Goal: Complete application form

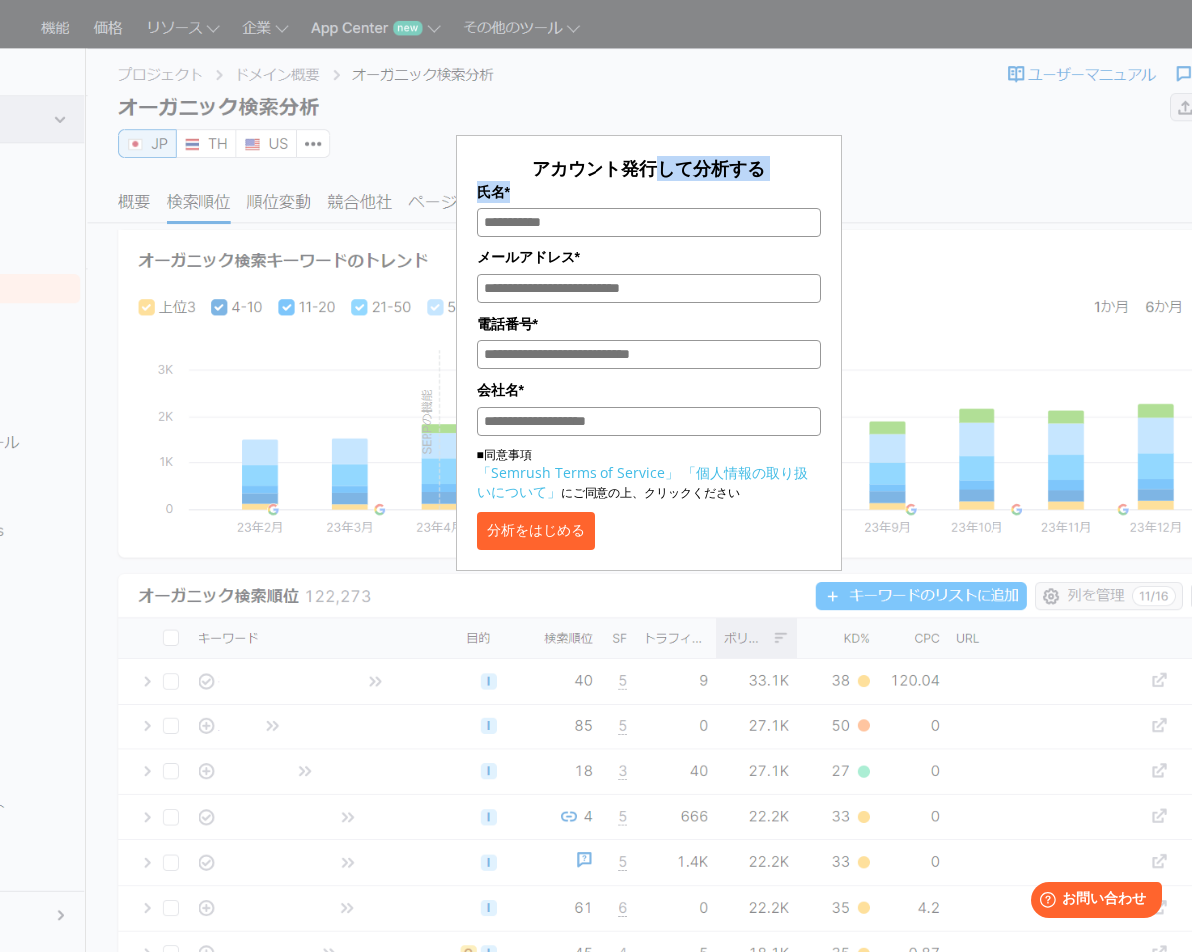
drag, startPoint x: 655, startPoint y: 157, endPoint x: 583, endPoint y: 206, distance: 86.9
click at [583, 206] on div "アカウント発行して分析する 氏名* メールアドレス* 電話番号* 会社名* ■同意事項 「Semrush Terms of Service」 「個人情報の取り…" at bounding box center [649, 353] width 344 height 394
drag, startPoint x: 583, startPoint y: 206, endPoint x: 576, endPoint y: 154, distance: 52.4
click at [576, 154] on form "アカウント発行して分析する 氏名* メールアドレス* 電話番号* 会社名* ■同意事項 「Semrush Terms of Service」 「個人情報の取り…" at bounding box center [649, 353] width 386 height 436
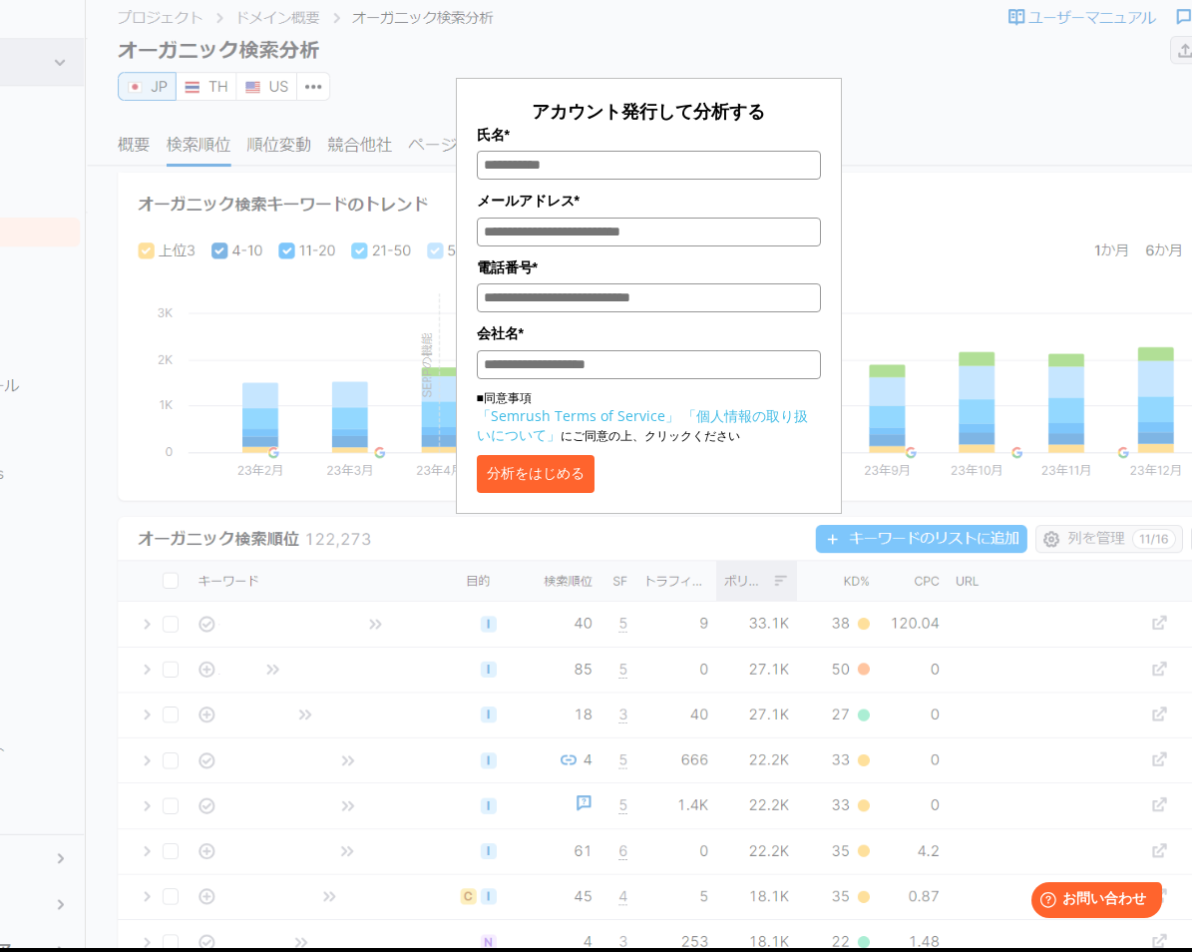
scroll to position [157, 0]
